Goal: Transaction & Acquisition: Purchase product/service

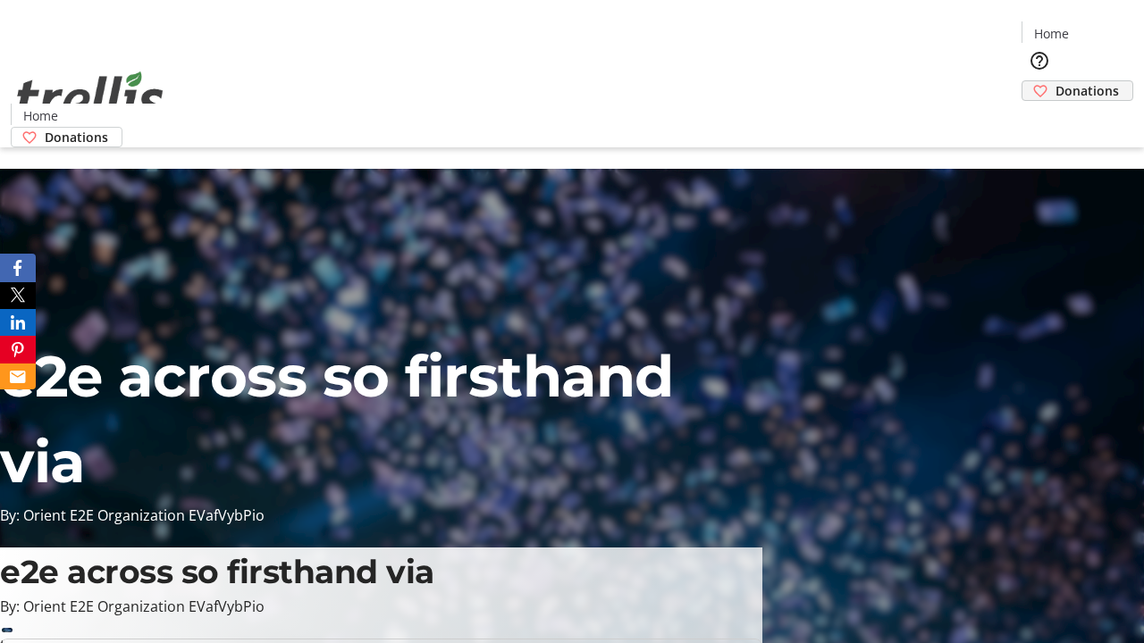
click at [1055, 81] on span "Donations" at bounding box center [1086, 90] width 63 height 19
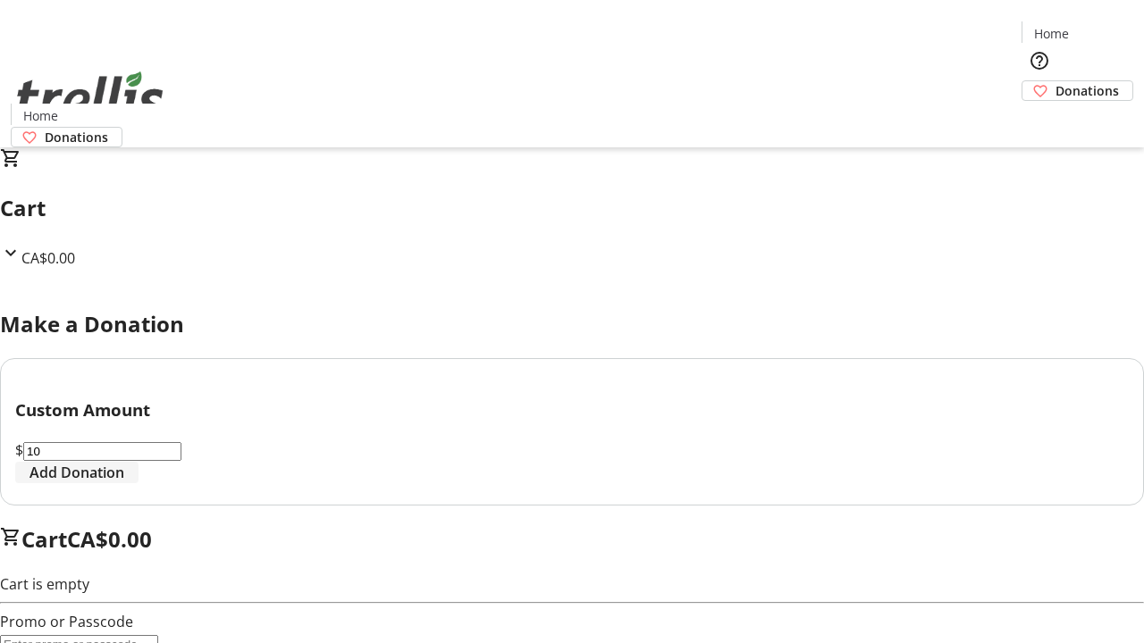
click at [124, 483] on span "Add Donation" at bounding box center [76, 472] width 95 height 21
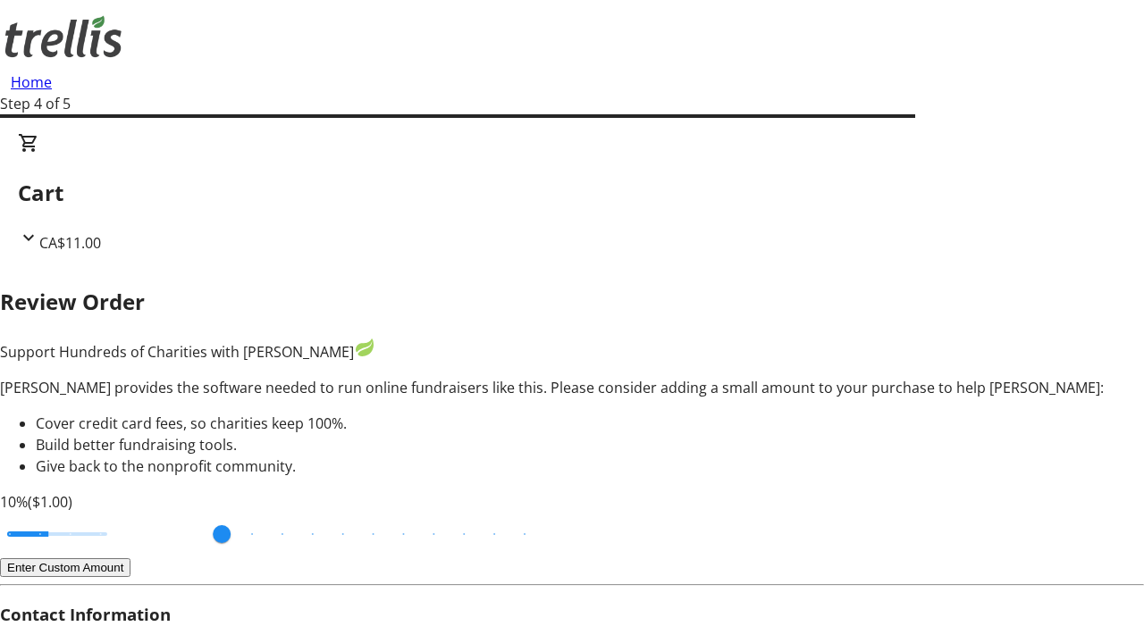
click at [130, 558] on button "Enter Custom Amount" at bounding box center [65, 567] width 130 height 19
